Goal: Complete application form: Complete application form

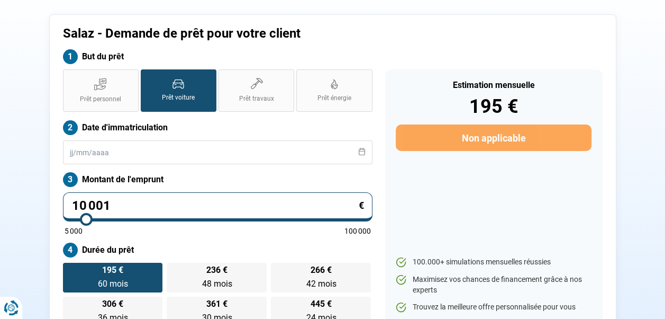
scroll to position [51, 0]
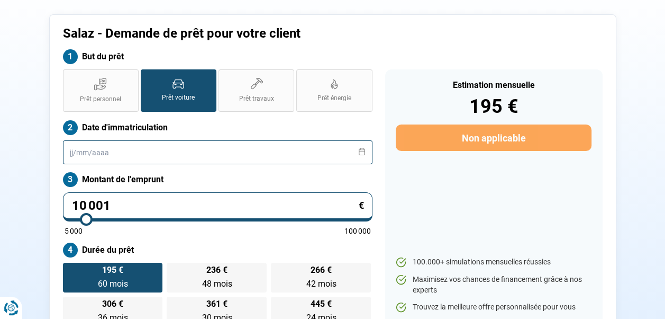
click at [121, 147] on input "text" at bounding box center [218, 152] width 310 height 24
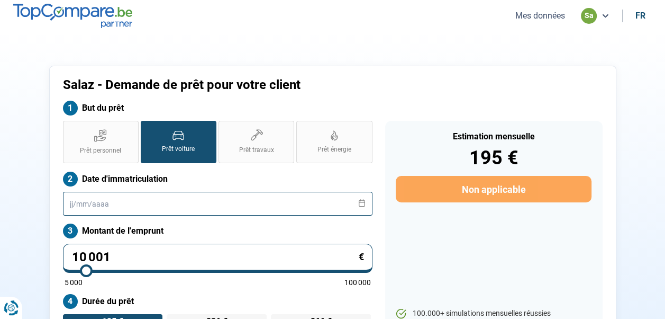
click at [111, 207] on input "text" at bounding box center [218, 204] width 310 height 24
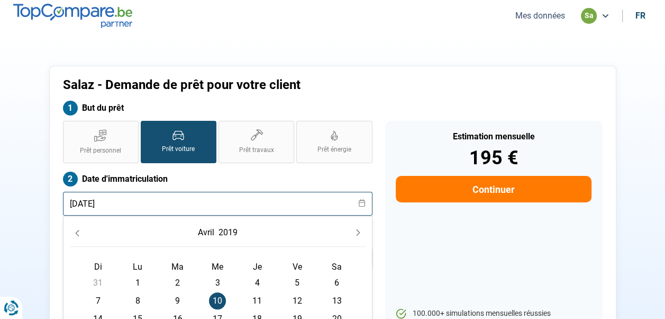
type input "10/04/2019"
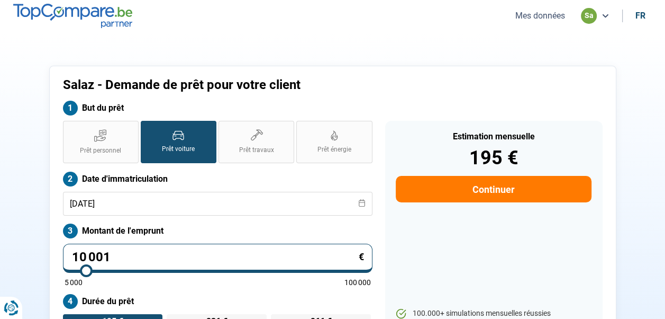
click at [469, 235] on div "Estimation mensuelle 195 € Continuer 100.000+ simulations mensuelles réussies M…" at bounding box center [494, 249] width 218 height 257
click at [116, 257] on input "10 001" at bounding box center [218, 257] width 310 height 29
type input "1"
type input "5000"
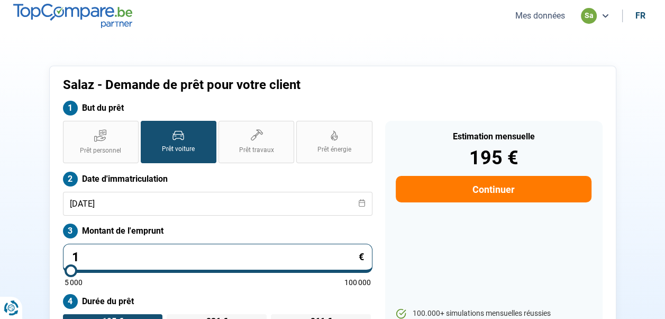
type input "18"
type input "5000"
type input "184"
type input "5000"
type input "1 849"
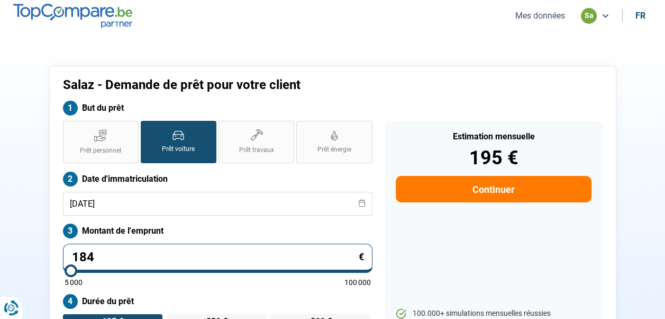
type input "5000"
type input "18 490"
type input "18500"
type input "18 490"
type input "18500"
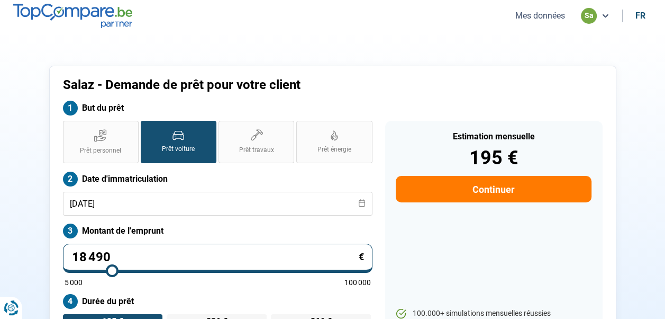
click at [470, 242] on div "Estimation mensuelle 195 € Continuer 100.000+ simulations mensuelles réussies M…" at bounding box center [494, 249] width 218 height 257
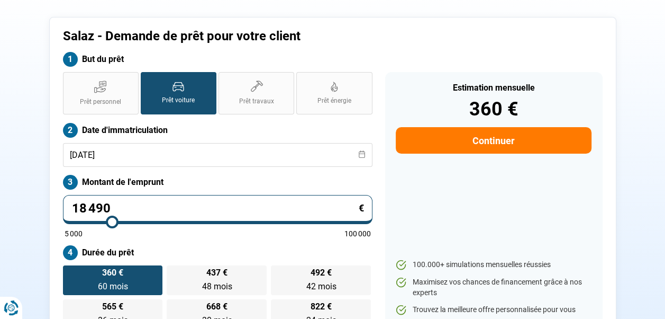
scroll to position [51, 0]
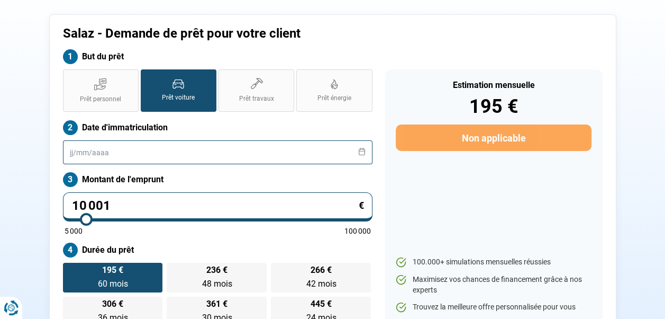
click at [247, 152] on input "text" at bounding box center [218, 152] width 310 height 24
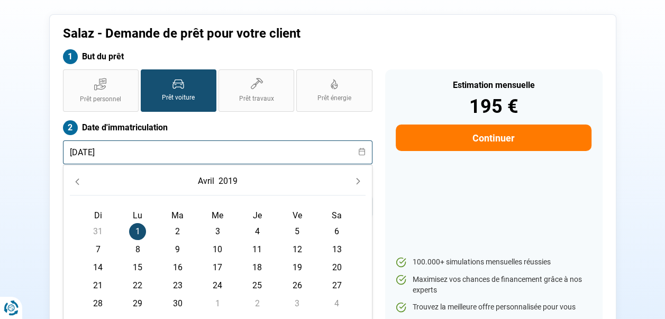
type input "[DATE]"
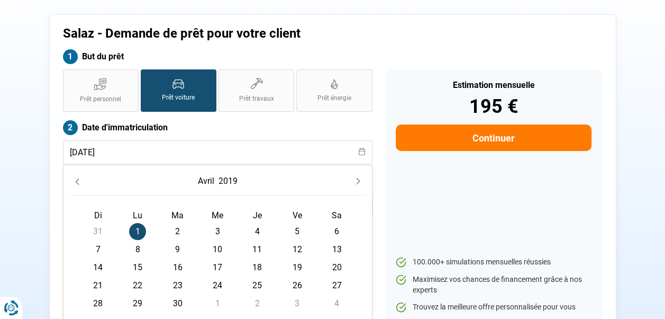
click at [487, 175] on div "Estimation mensuelle 195 € Continuer 100.000+ simulations mensuelles réussies M…" at bounding box center [494, 197] width 218 height 257
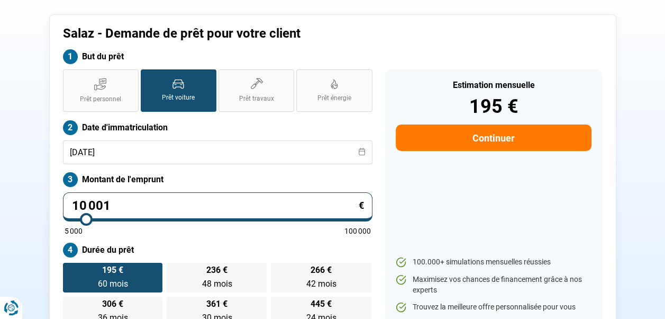
click at [159, 199] on input "10 001" at bounding box center [218, 206] width 310 height 29
type input "1 000"
type input "5000"
type input "100"
type input "5000"
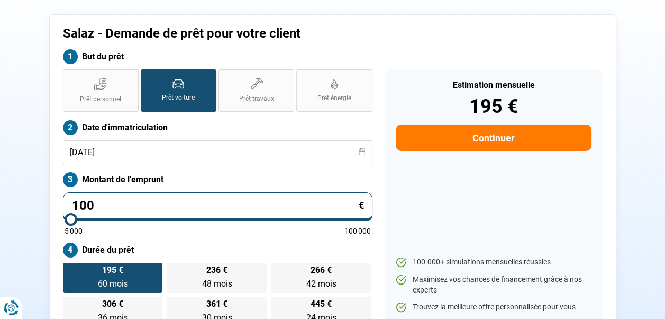
type input "10"
type input "5000"
type input "1"
type input "5000"
type input "0"
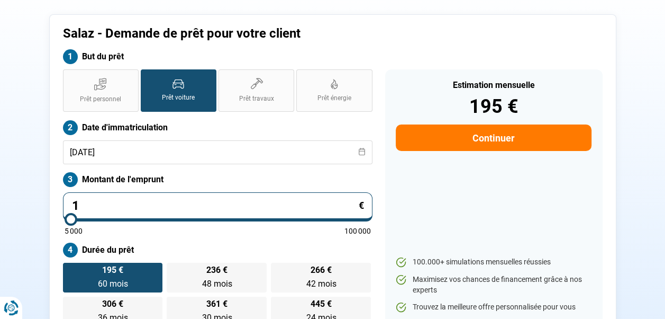
type input "5000"
type input "1"
type input "5000"
type input "18"
type input "5000"
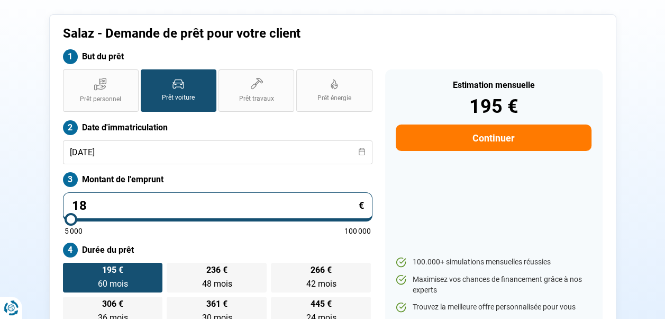
type input "184"
type input "5000"
type input "1 849"
type input "5000"
type input "18 490"
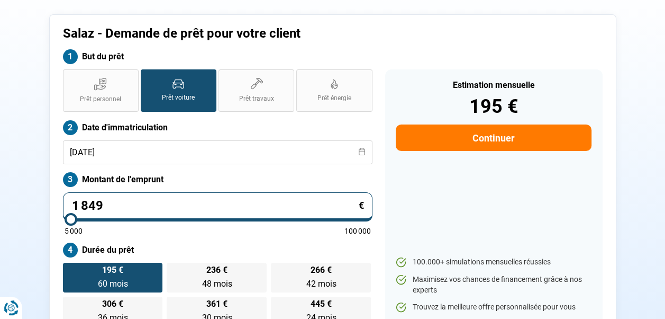
type input "18500"
type input "18 490"
type input "18500"
click at [441, 186] on div "Estimation mensuelle 195 € Continuer 100.000+ simulations mensuelles réussies M…" at bounding box center [494, 197] width 218 height 257
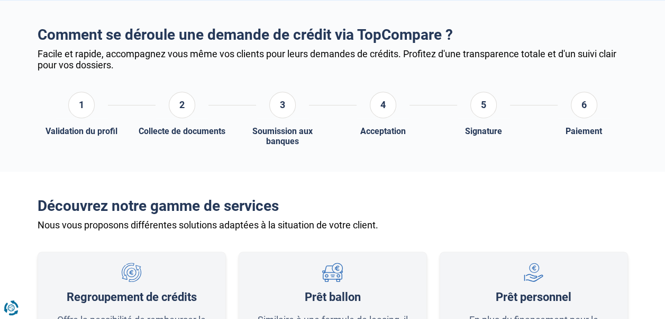
scroll to position [104, 0]
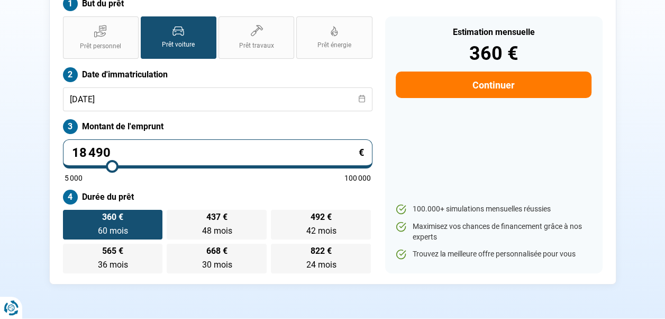
click at [500, 85] on button "Continuer" at bounding box center [493, 84] width 195 height 26
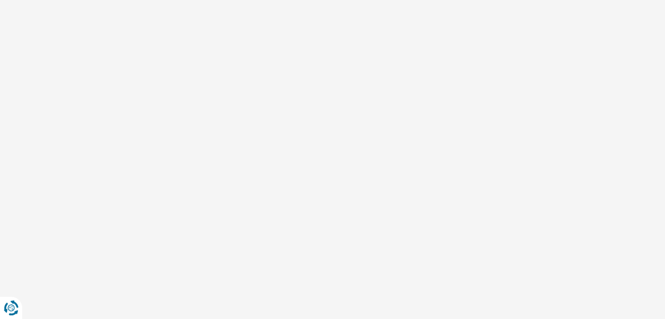
scroll to position [17, 0]
select select "32"
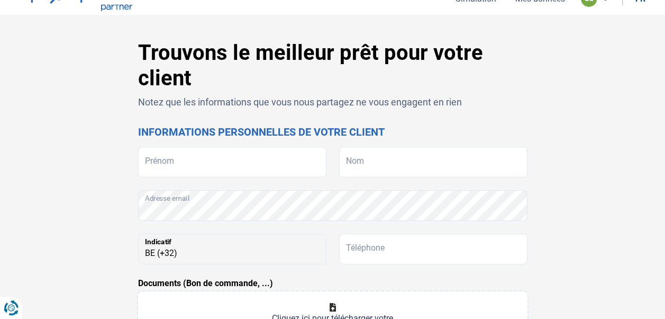
scroll to position [0, 0]
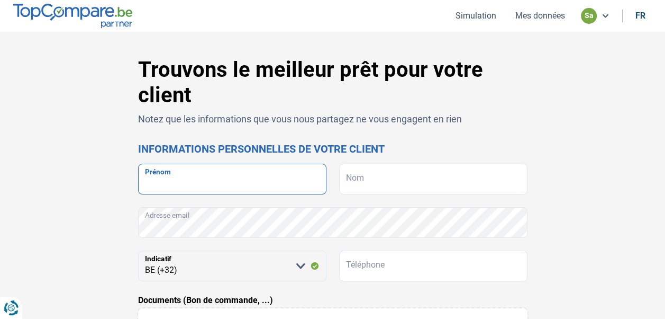
click at [233, 177] on input "Prénom" at bounding box center [232, 179] width 188 height 31
type input "N"
type input "LENY"
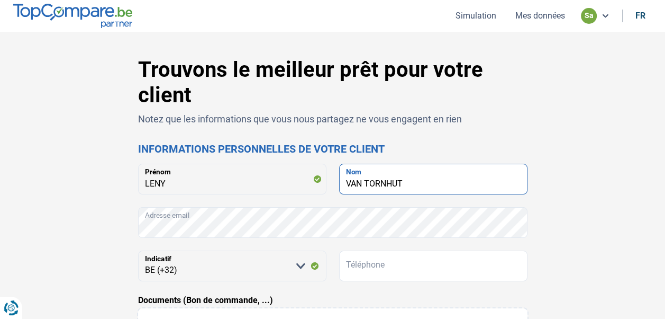
type input "VAN TORNHUT"
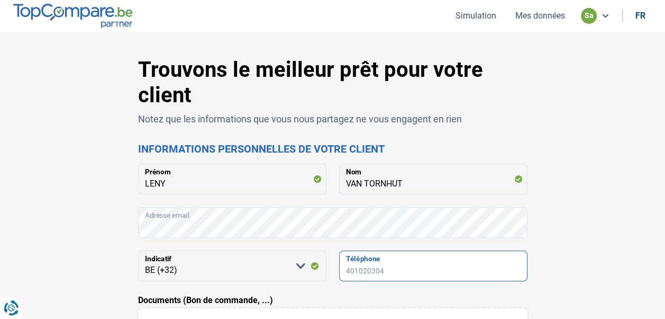
click at [379, 265] on input "Téléphone" at bounding box center [433, 265] width 188 height 31
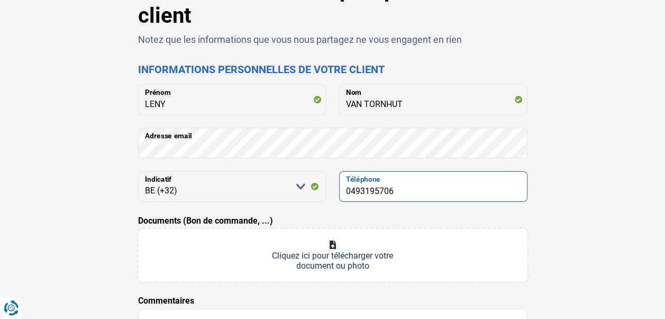
scroll to position [159, 0]
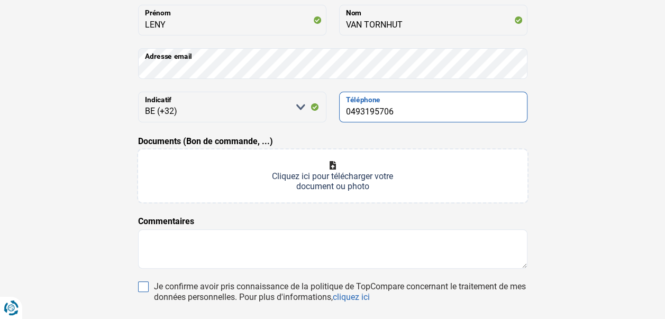
type input "0493195706"
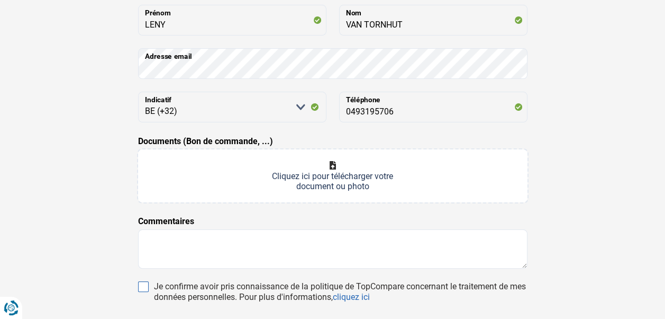
click at [140, 289] on input "Je confirme avoir pris connaissance de la politique de TopCompare concernant le…" at bounding box center [143, 286] width 11 height 11
checkbox input "true"
click at [338, 162] on input "Documents (Bon de commande, ...)" at bounding box center [333, 175] width 390 height 53
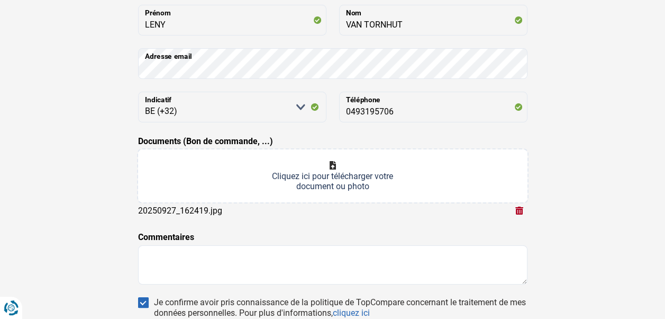
click at [333, 165] on input "Documents (Bon de commande, ...)" at bounding box center [333, 175] width 390 height 53
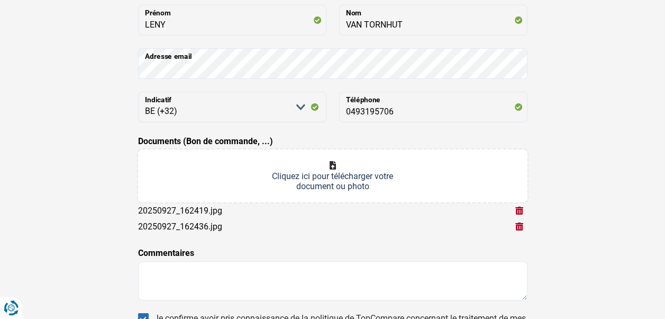
click at [334, 166] on input "Documents (Bon de commande, ...)" at bounding box center [333, 175] width 390 height 53
type input "C:\fakepath\20250927_162448.jpg"
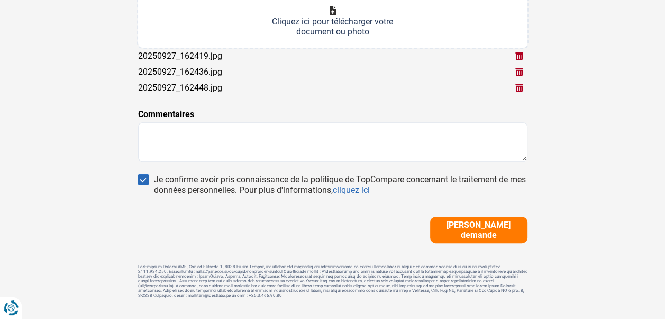
scroll to position [318, 0]
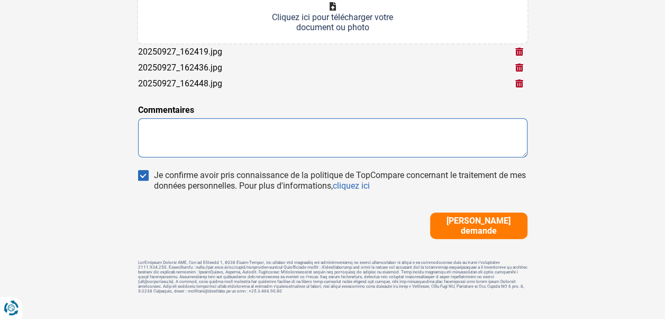
click at [195, 146] on textarea at bounding box center [333, 137] width 390 height 39
click at [200, 133] on textarea at bounding box center [333, 137] width 390 height 39
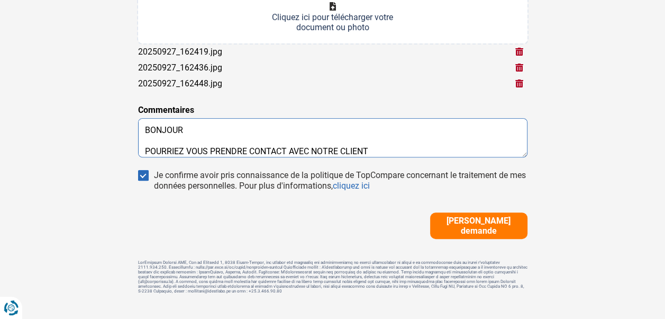
scroll to position [18, 0]
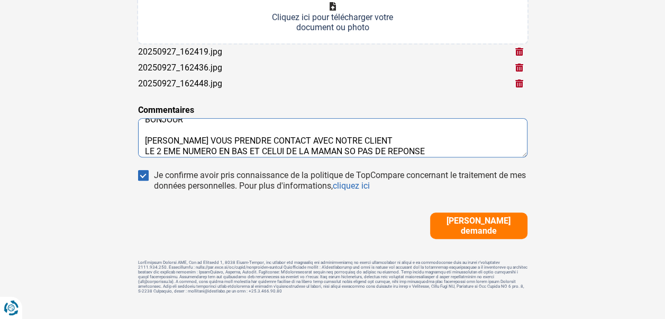
click at [355, 151] on textarea "BONJOUR [PERSON_NAME] VOUS PRENDRE CONTACT AVEC NOTRE CLIENT LE 2 EME NUMERO EN…" at bounding box center [333, 137] width 390 height 39
click at [441, 154] on textarea "BONJOUR [PERSON_NAME] VOUS PRENDRE CONTACT AVEC NOTRE CLIENT LE 2 EME NUMERO EN…" at bounding box center [333, 137] width 390 height 39
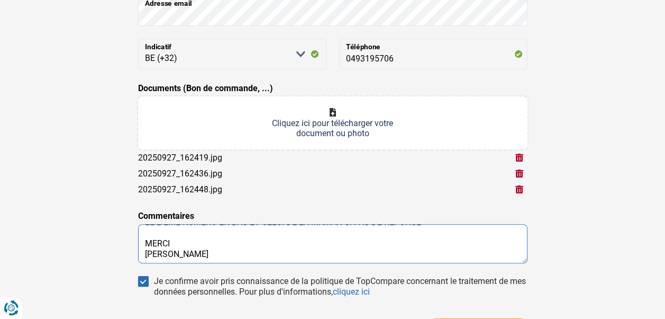
scroll to position [338, 0]
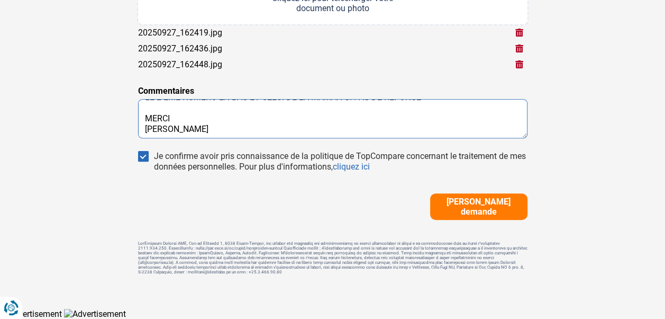
type textarea "BONJOUR [PERSON_NAME] VOUS PRENDRE CONTACT AVEC NOTRE CLIENT LE 2 EME NUMERO EN…"
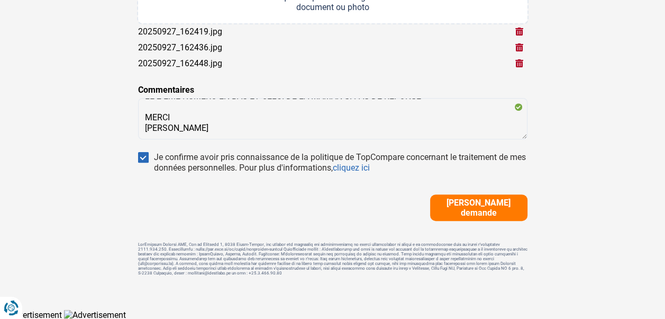
click at [472, 205] on span "[PERSON_NAME] demande" at bounding box center [478, 207] width 91 height 20
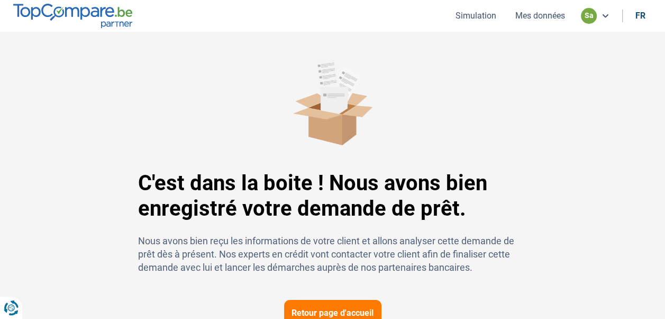
click at [538, 16] on button "Mes données" at bounding box center [540, 15] width 56 height 11
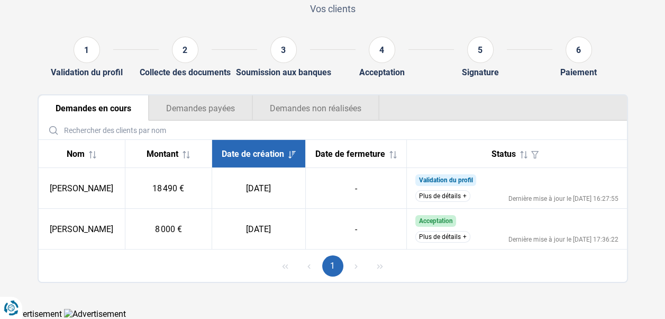
scroll to position [87, 0]
click at [445, 192] on button "Plus de détails" at bounding box center [442, 196] width 55 height 12
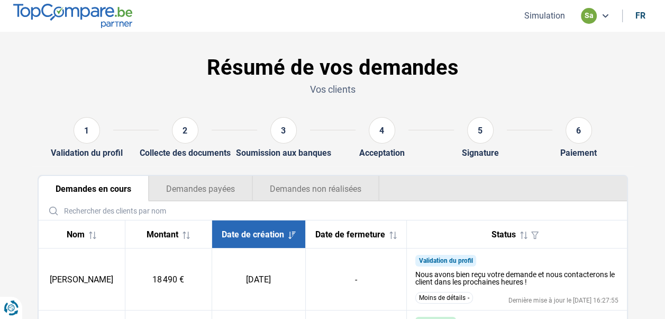
scroll to position [0, 0]
